Goal: Find contact information: Find contact information

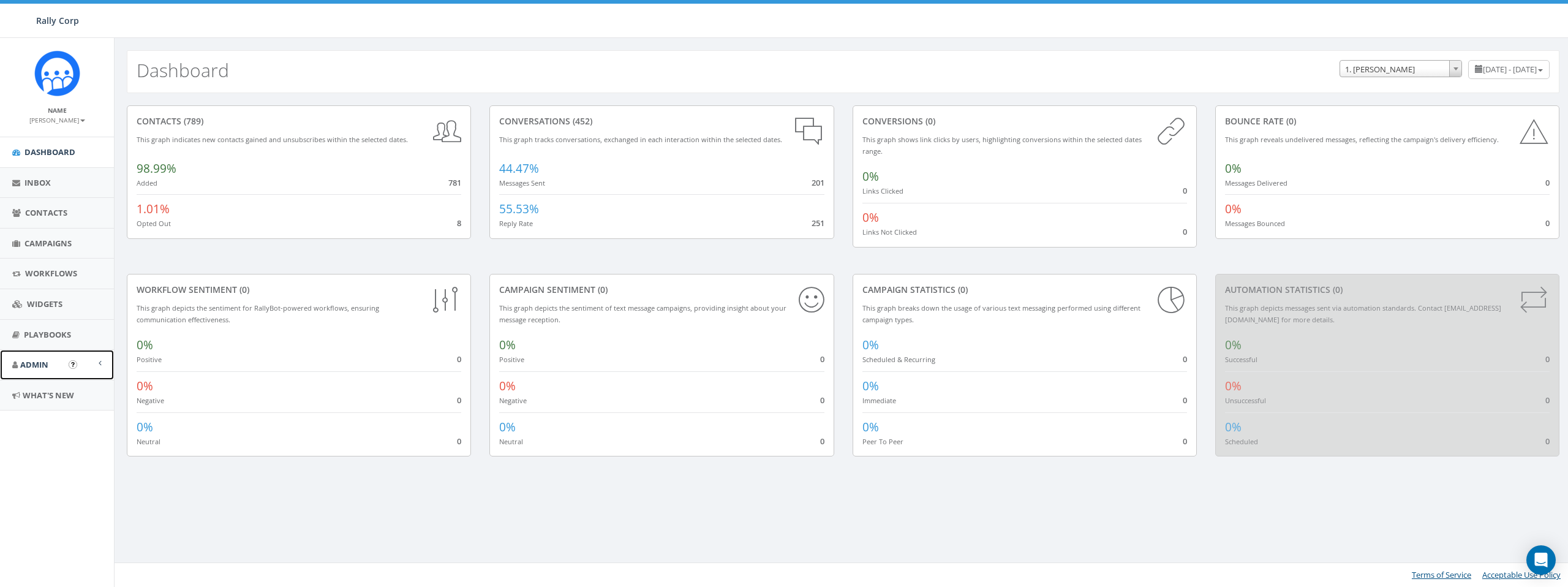
click at [43, 369] on span "Admin" at bounding box center [34, 363] width 28 height 11
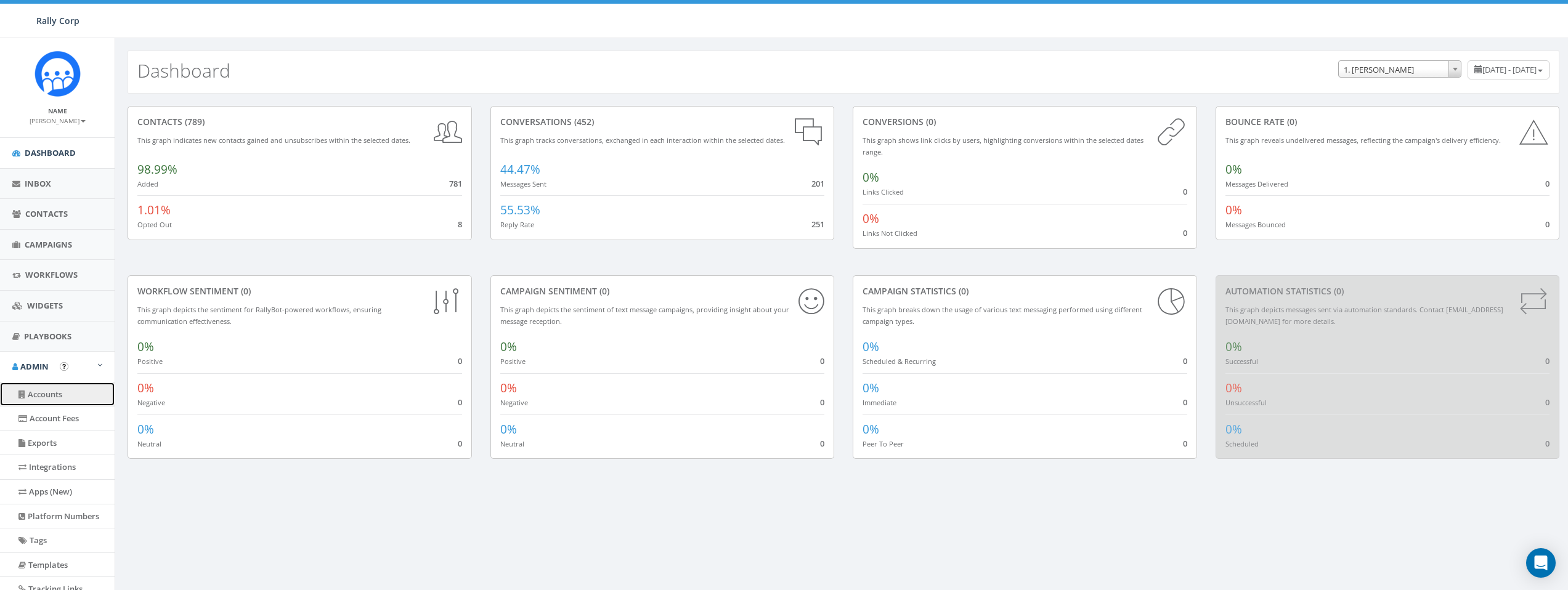
click at [57, 399] on link "Accounts" at bounding box center [57, 394] width 114 height 24
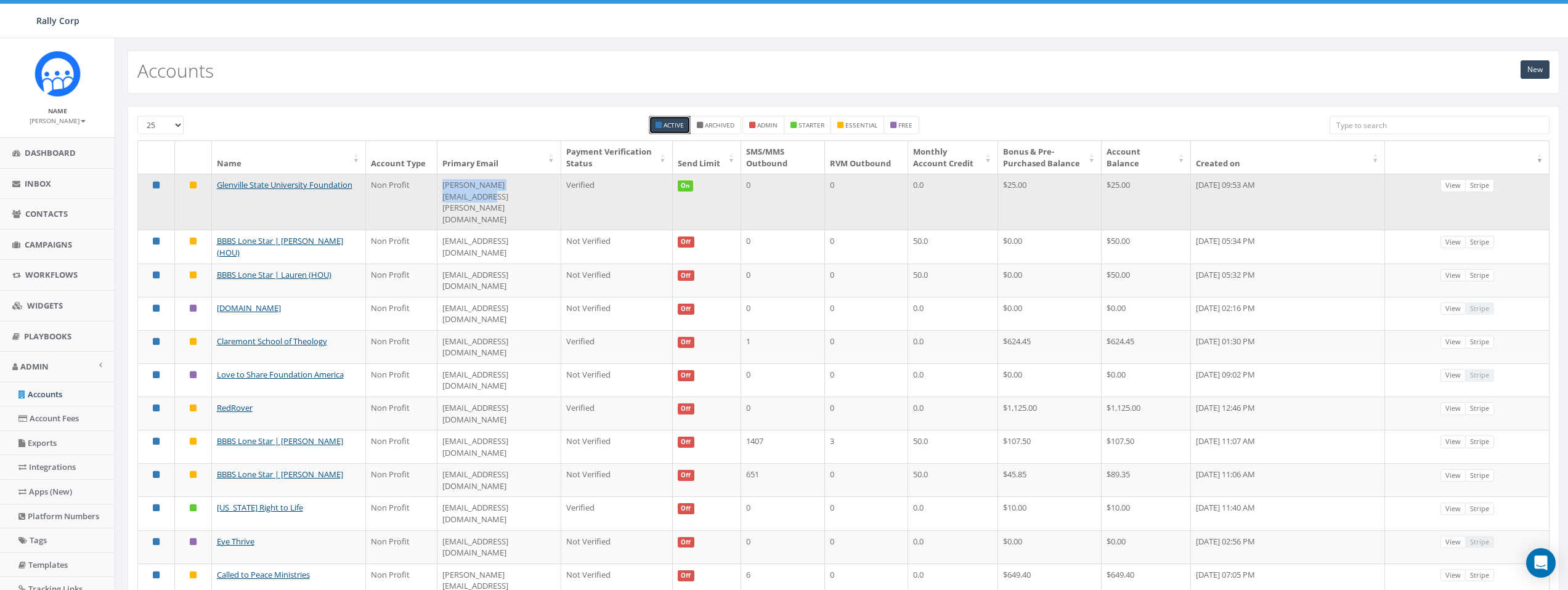
drag, startPoint x: 520, startPoint y: 199, endPoint x: 415, endPoint y: 197, distance: 105.0
click at [438, 197] on td "[PERSON_NAME][EMAIL_ADDRESS][PERSON_NAME][DOMAIN_NAME]" at bounding box center [500, 201] width 123 height 56
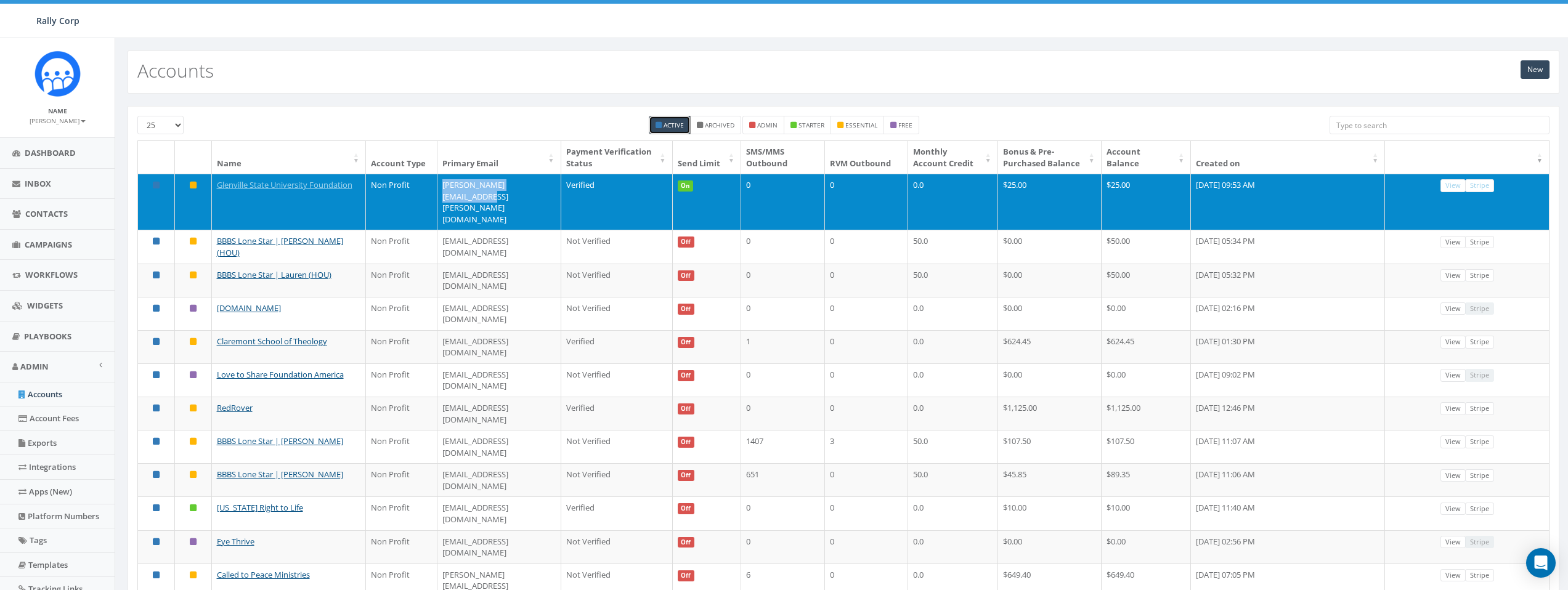
copy td "[PERSON_NAME][EMAIL_ADDRESS][PERSON_NAME][DOMAIN_NAME]"
